Goal: Find specific page/section: Find specific page/section

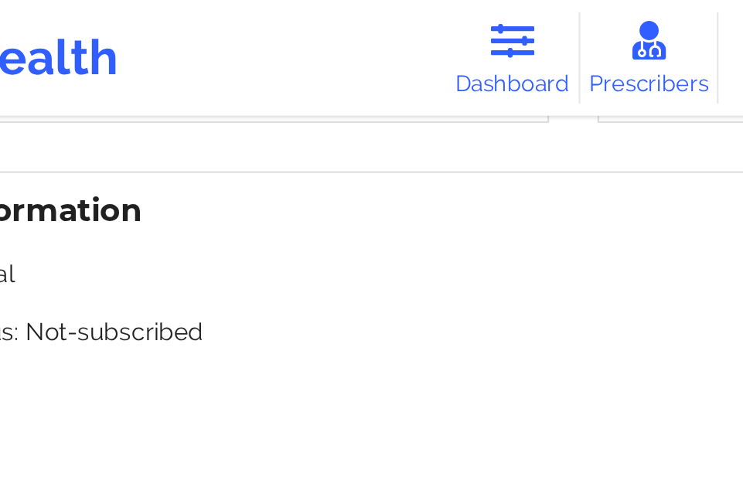
scroll to position [848, 0]
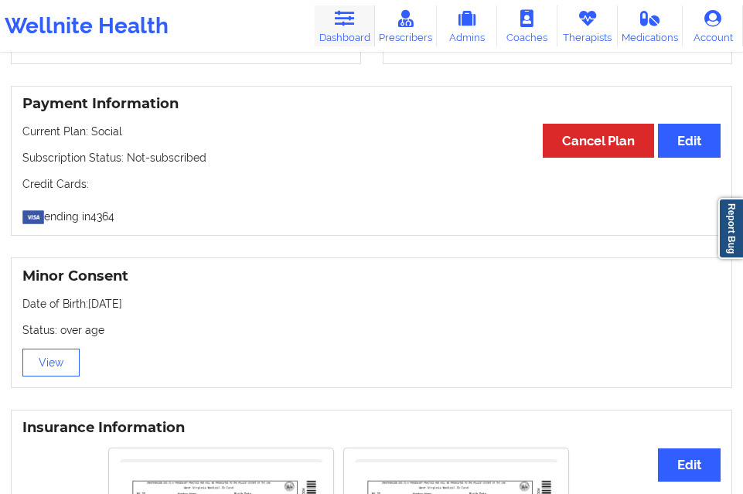
click at [354, 19] on icon at bounding box center [344, 18] width 20 height 17
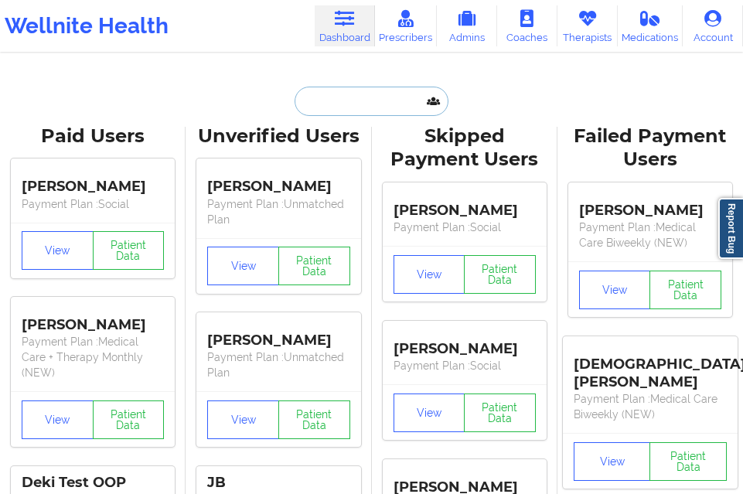
click at [335, 105] on input "text" at bounding box center [371, 101] width 153 height 29
type input "H"
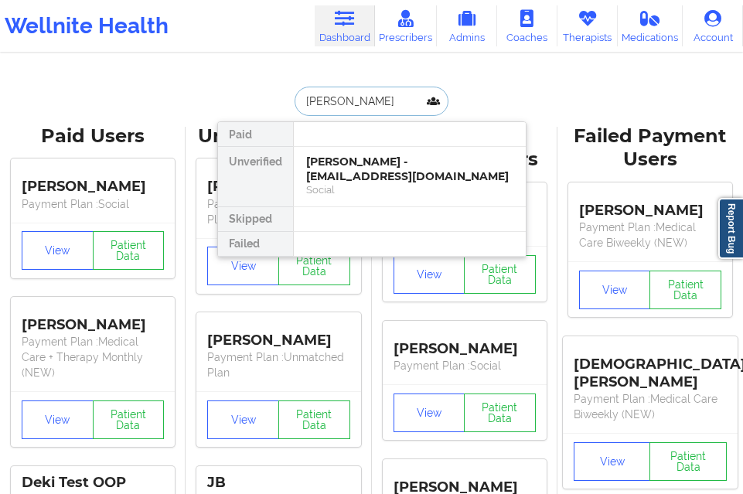
type input "[PERSON_NAME]"
click at [372, 138] on div at bounding box center [409, 134] width 233 height 25
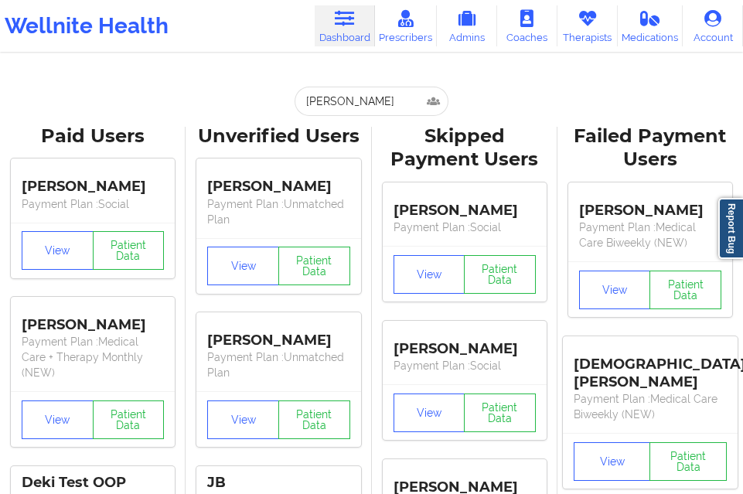
click at [347, 180] on div "[PERSON_NAME]" at bounding box center [278, 181] width 142 height 29
click at [374, 104] on input "[PERSON_NAME]" at bounding box center [371, 101] width 153 height 29
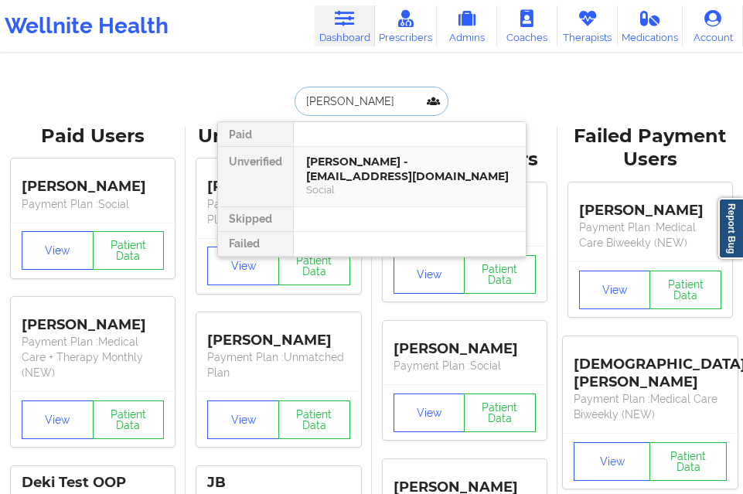
click at [370, 159] on div "[PERSON_NAME] - [EMAIL_ADDRESS][DOMAIN_NAME]" at bounding box center [409, 169] width 207 height 29
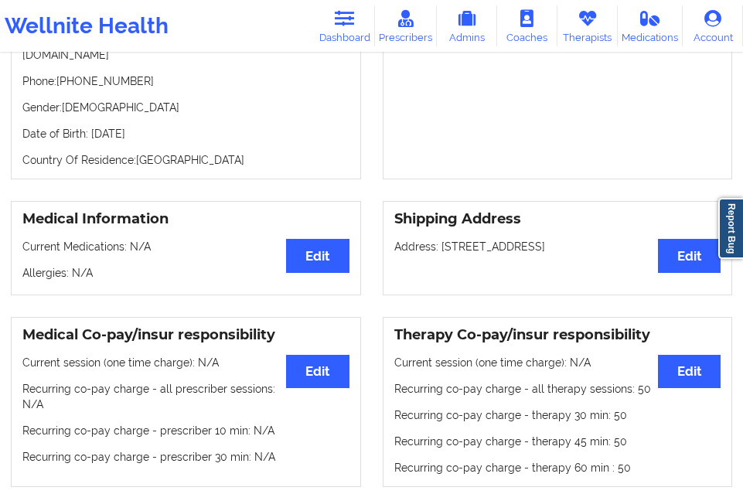
scroll to position [116, 0]
